Goal: Task Accomplishment & Management: Use online tool/utility

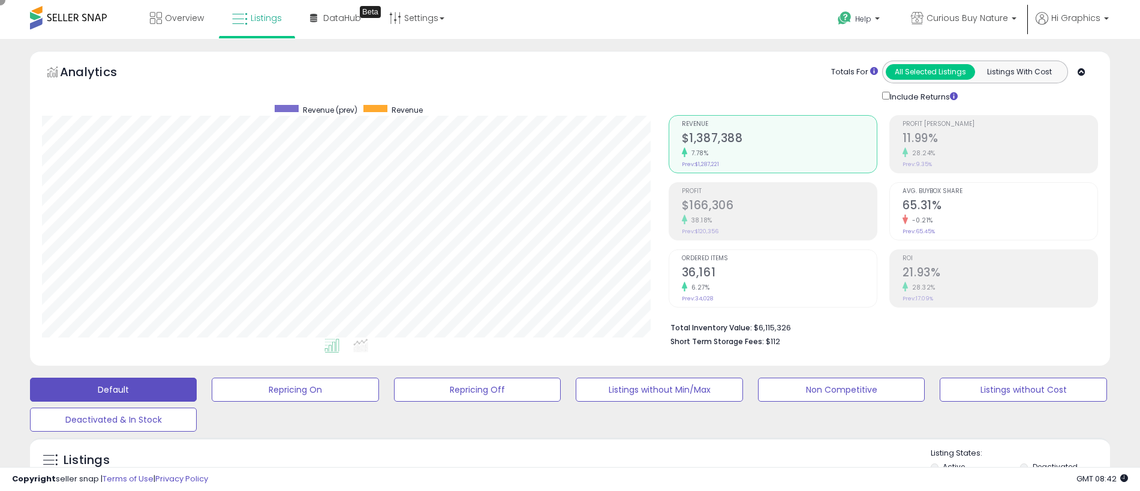
scroll to position [246, 627]
click at [970, 18] on span "Curious Buy Nature" at bounding box center [968, 18] width 82 height 12
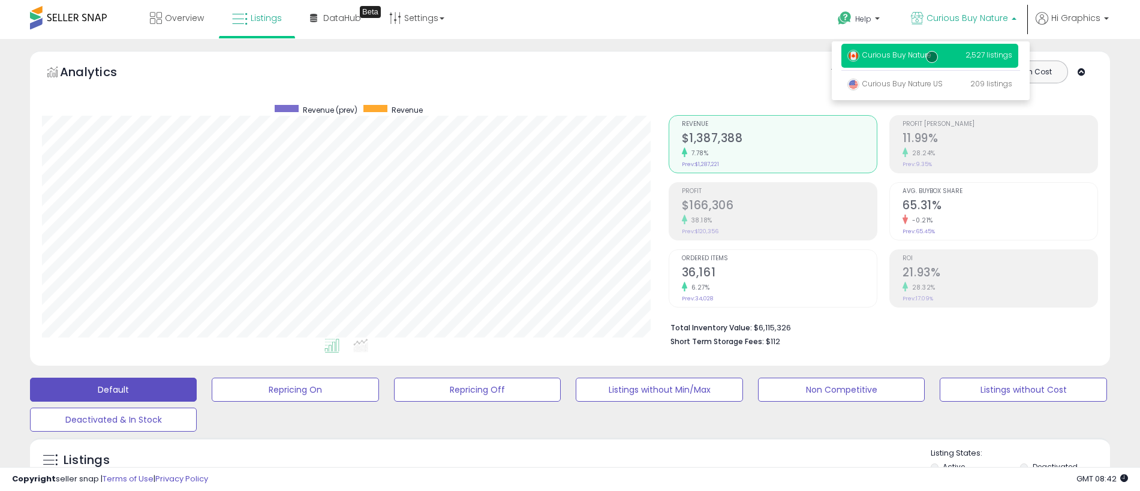
click at [932, 57] on p "Curious Buy Nature 2,527 listings" at bounding box center [929, 56] width 177 height 24
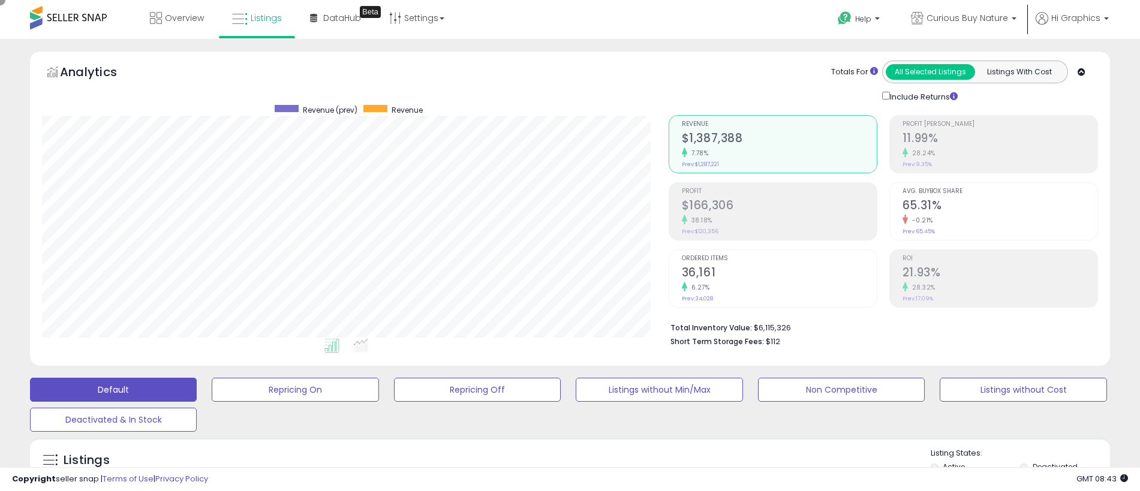
scroll to position [267, 0]
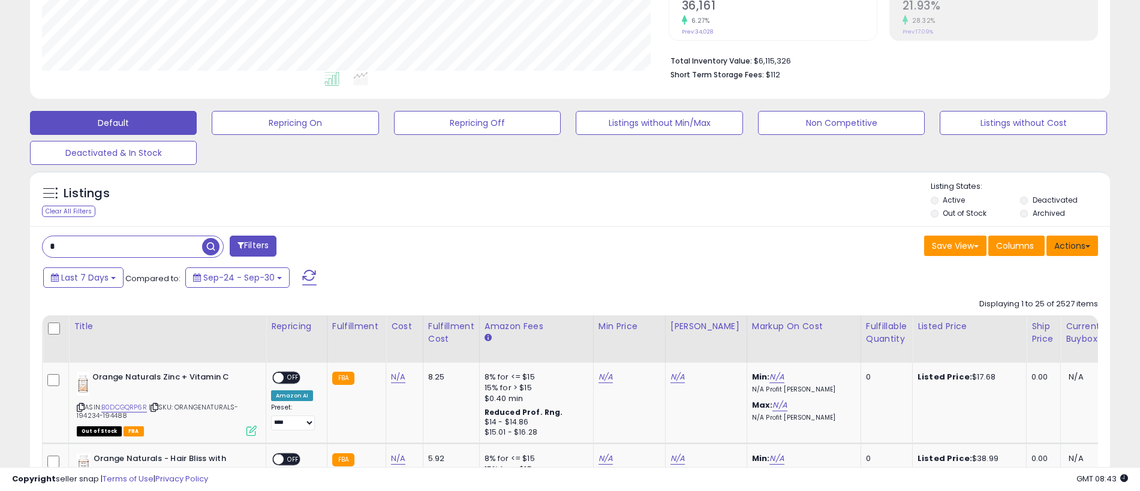
click at [1072, 245] on button "Actions" at bounding box center [1072, 246] width 52 height 20
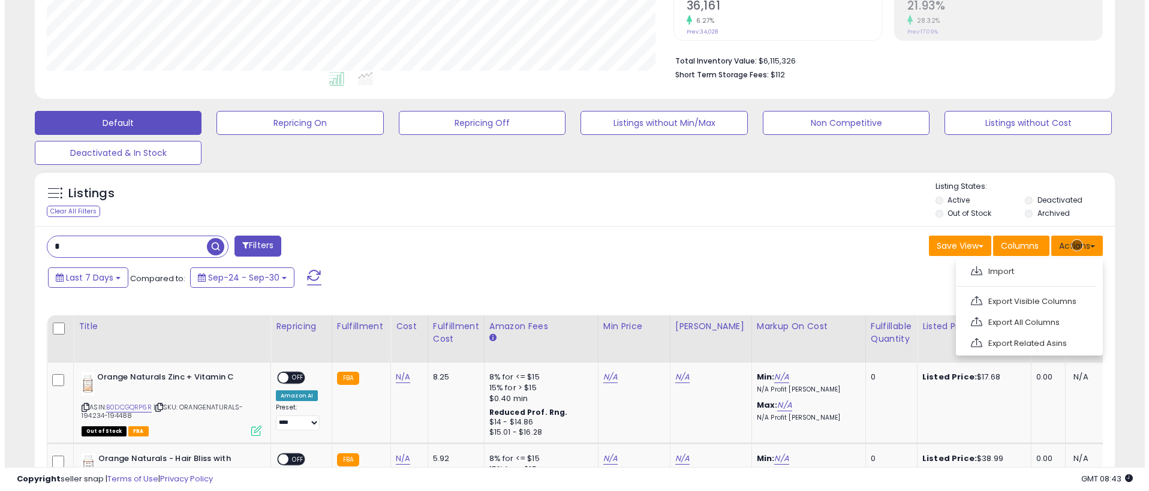
scroll to position [292, 0]
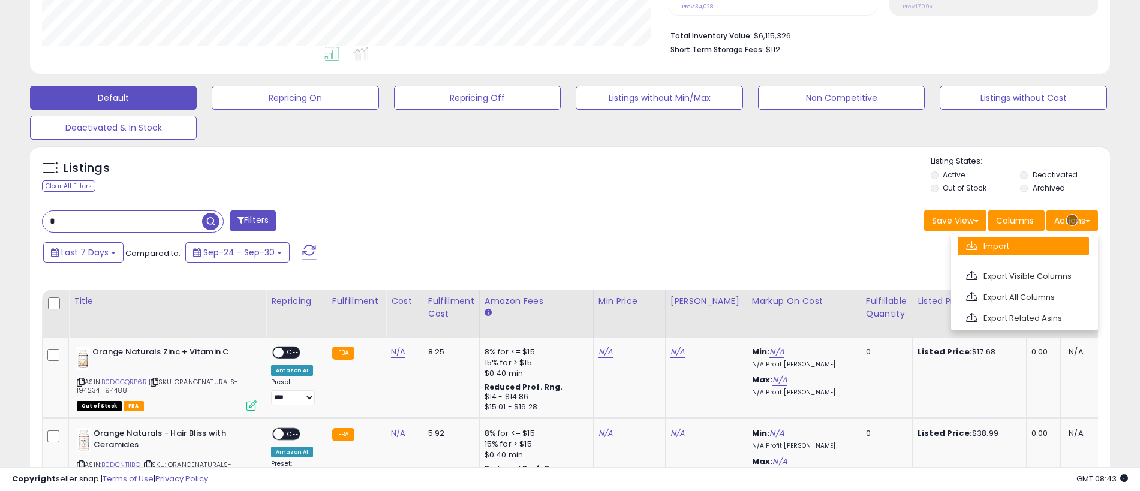
click at [1023, 246] on link "Import" at bounding box center [1023, 246] width 131 height 19
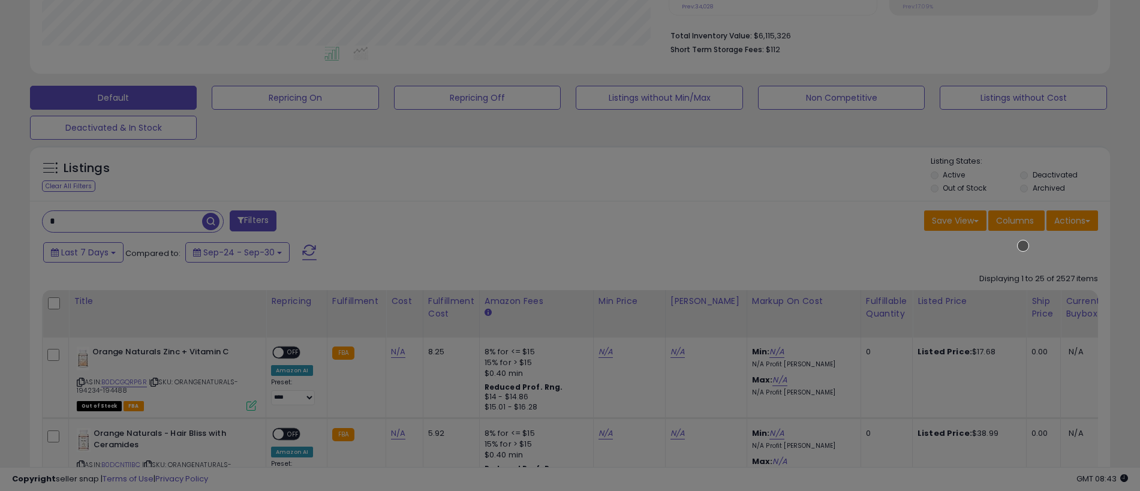
scroll to position [246, 631]
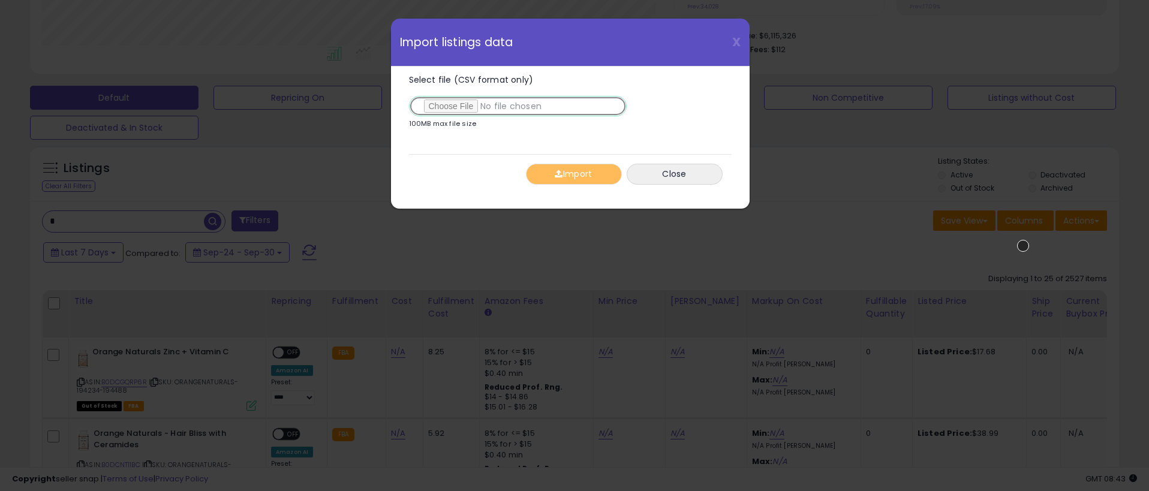
click at [515, 106] on input "Select file (CSV format only)" at bounding box center [518, 106] width 218 height 20
type input "**********"
click at [573, 174] on button "Import" at bounding box center [574, 174] width 96 height 21
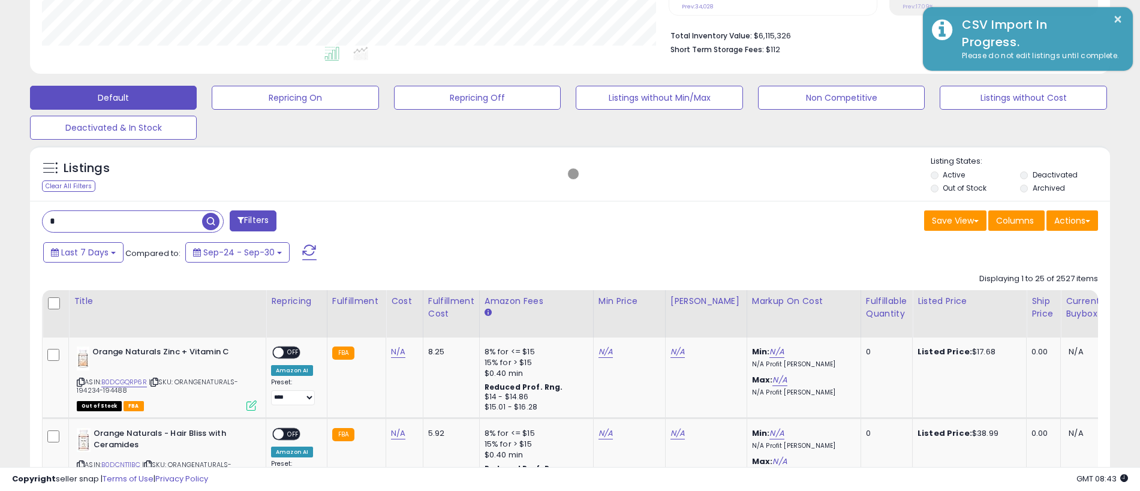
scroll to position [599460, 599079]
